Goal: Information Seeking & Learning: Learn about a topic

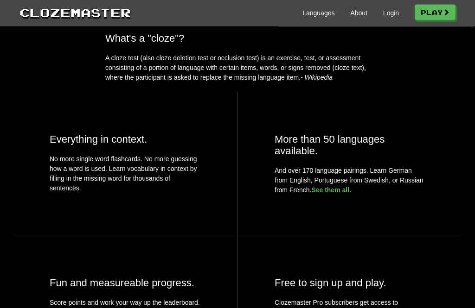
scroll to position [340, 0]
click at [341, 190] on link "See them all." at bounding box center [331, 189] width 40 height 7
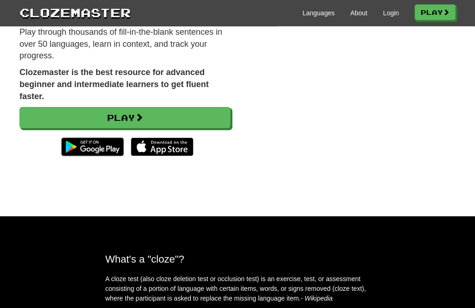
scroll to position [0, 0]
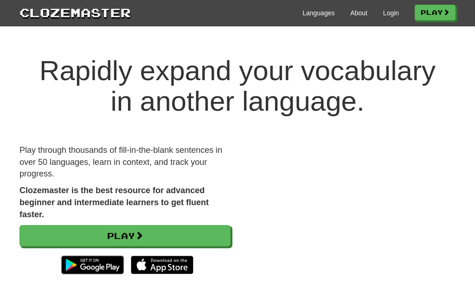
click at [354, 15] on link "About" at bounding box center [358, 12] width 17 height 9
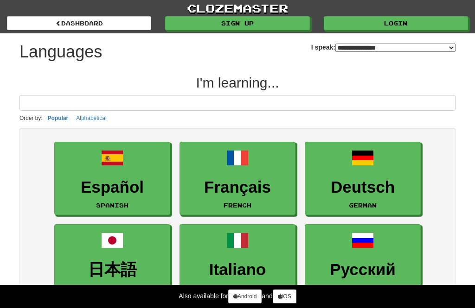
select select "*******"
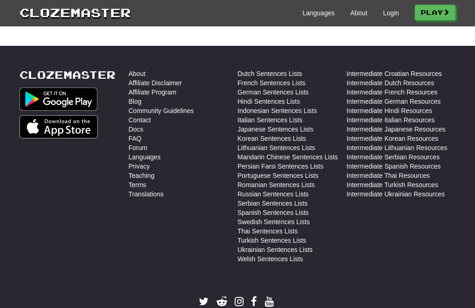
scroll to position [416, 0]
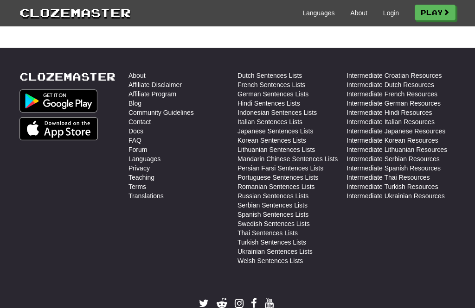
click at [130, 139] on link "FAQ" at bounding box center [134, 140] width 13 height 9
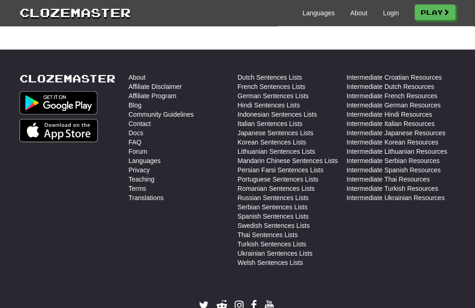
scroll to position [1760, 0]
click at [309, 230] on link "Swedish Sentences Lists" at bounding box center [273, 225] width 72 height 9
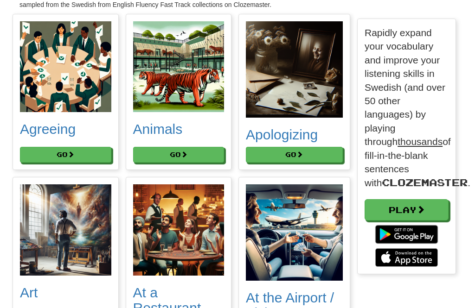
scroll to position [150, 0]
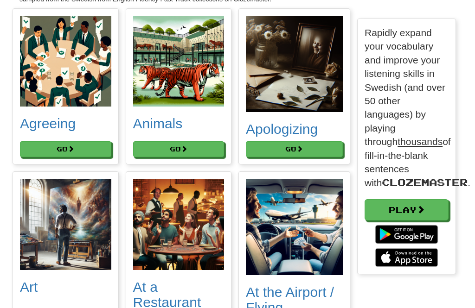
click at [52, 152] on button "Go" at bounding box center [65, 149] width 91 height 16
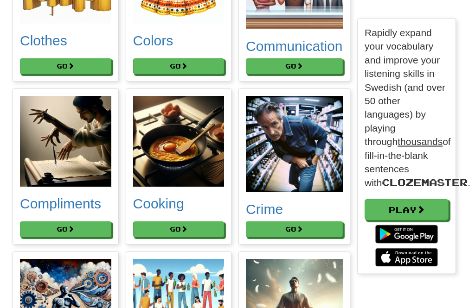
scroll to position [902, 0]
click at [170, 237] on button "Go" at bounding box center [178, 230] width 91 height 16
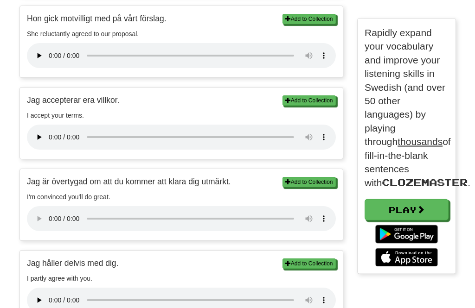
scroll to position [709, 0]
click at [48, 206] on audio at bounding box center [181, 218] width 309 height 25
click at [47, 288] on audio at bounding box center [181, 300] width 309 height 25
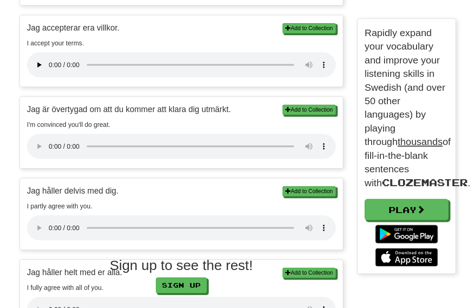
scroll to position [782, 0]
click at [47, 297] on audio at bounding box center [181, 309] width 309 height 25
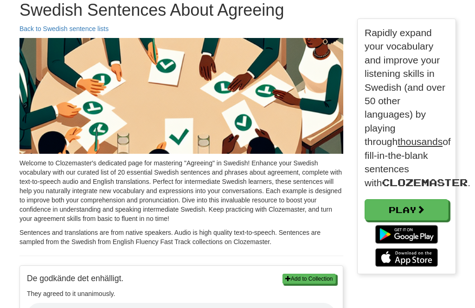
scroll to position [38, 0]
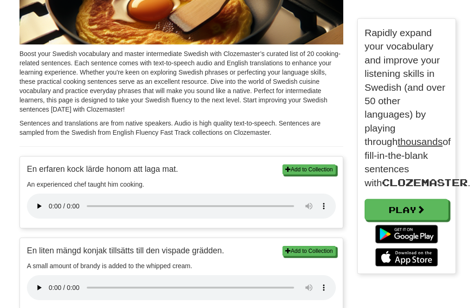
scroll to position [152, 0]
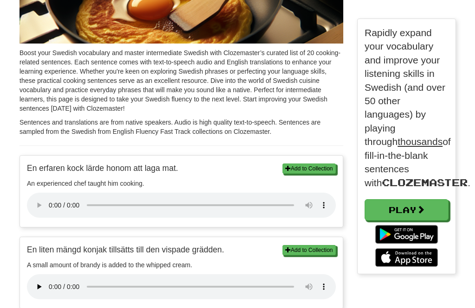
click at [47, 201] on audio at bounding box center [181, 205] width 309 height 25
click at [48, 198] on audio at bounding box center [181, 205] width 309 height 25
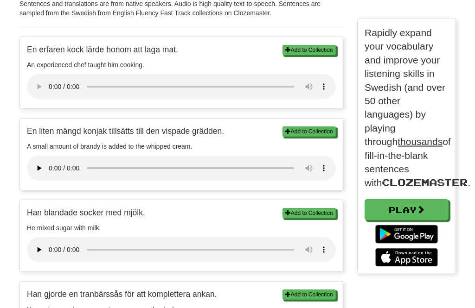
scroll to position [277, 0]
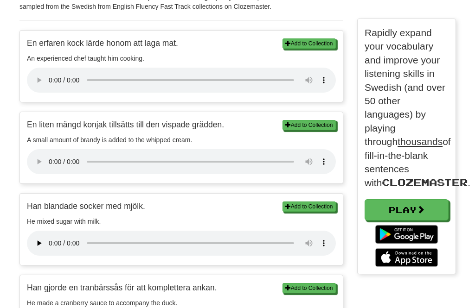
click at [45, 149] on audio at bounding box center [181, 161] width 309 height 25
click at [47, 231] on audio at bounding box center [181, 243] width 309 height 25
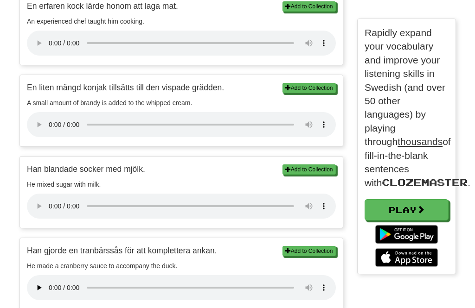
scroll to position [317, 0]
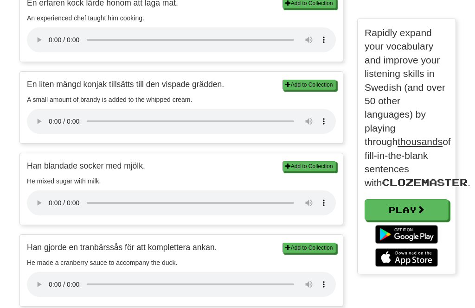
click at [46, 272] on audio at bounding box center [181, 284] width 309 height 25
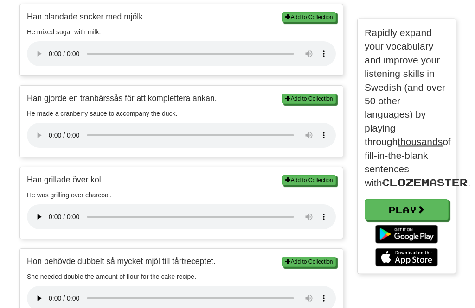
scroll to position [467, 0]
click at [50, 286] on audio at bounding box center [181, 298] width 309 height 25
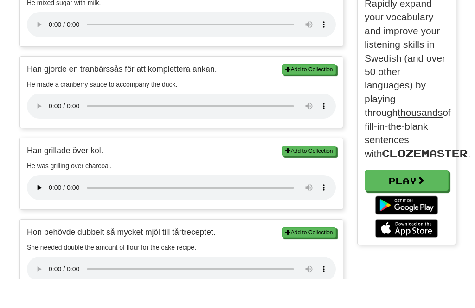
scroll to position [496, 0]
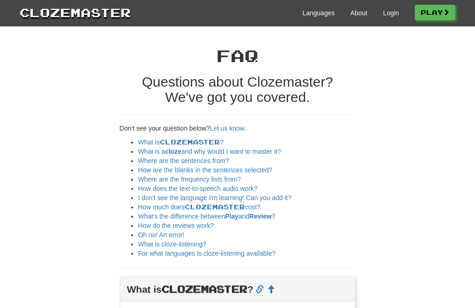
scroll to position [1790, 0]
